Goal: Transaction & Acquisition: Purchase product/service

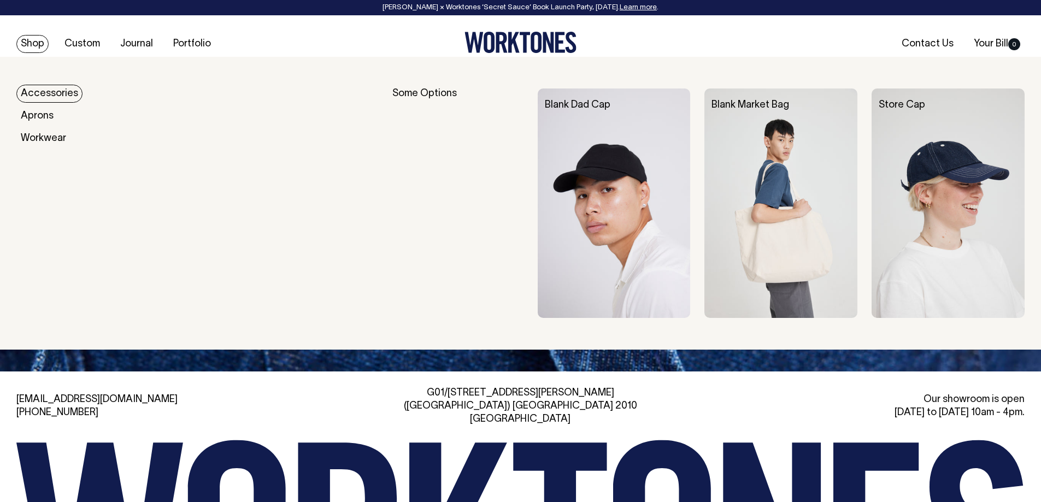
scroll to position [2459, 0]
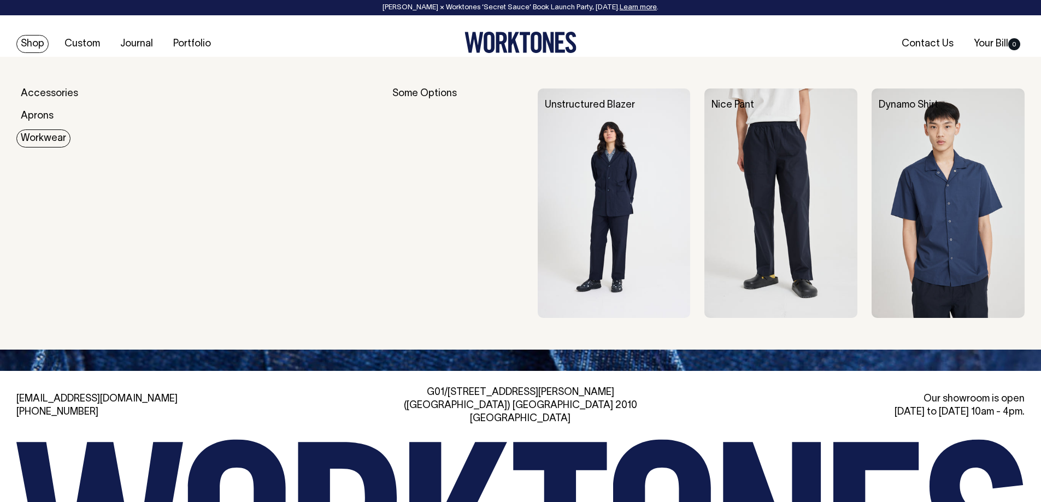
click at [49, 136] on link "Workwear" at bounding box center [43, 138] width 54 height 18
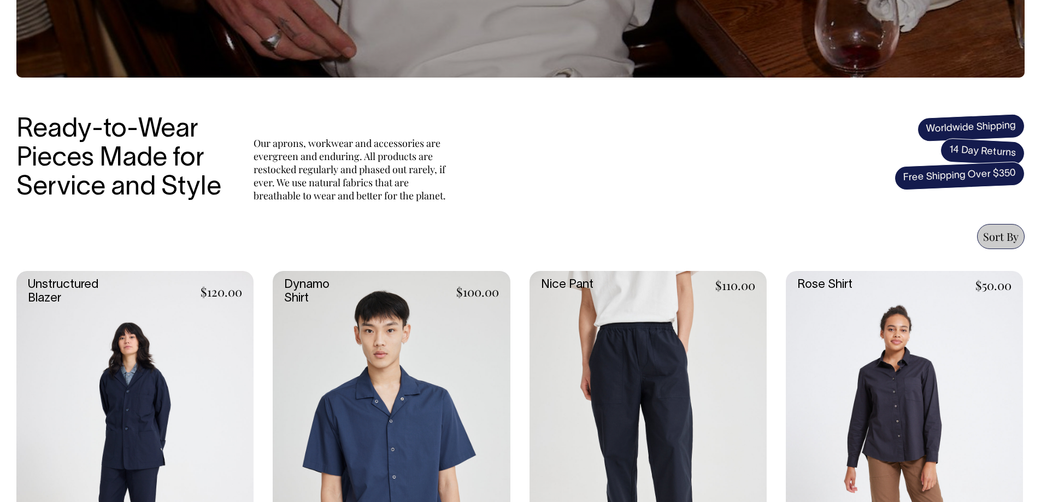
scroll to position [273, 0]
click at [998, 237] on span "Sort By" at bounding box center [1001, 235] width 36 height 15
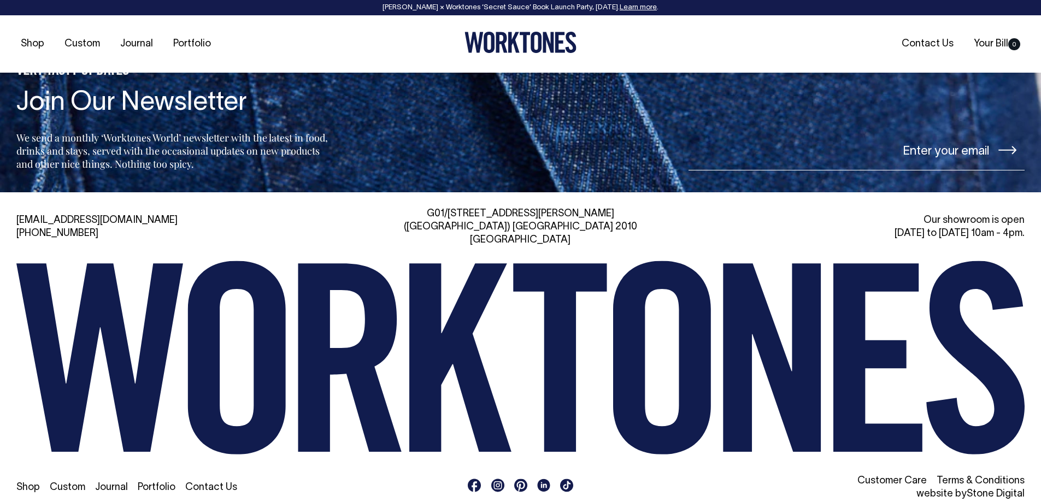
scroll to position [1361, 0]
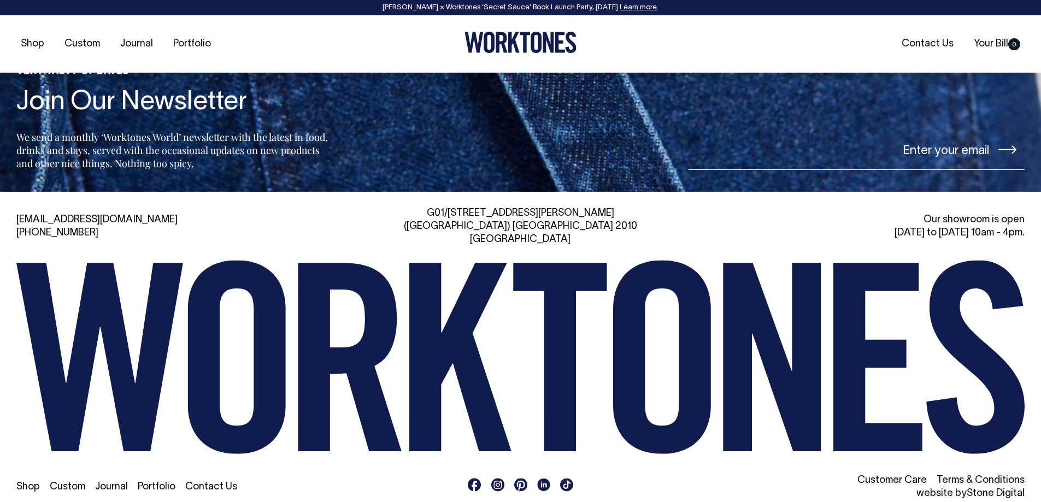
click at [472, 479] on icon at bounding box center [474, 485] width 13 height 13
